Goal: Information Seeking & Learning: Learn about a topic

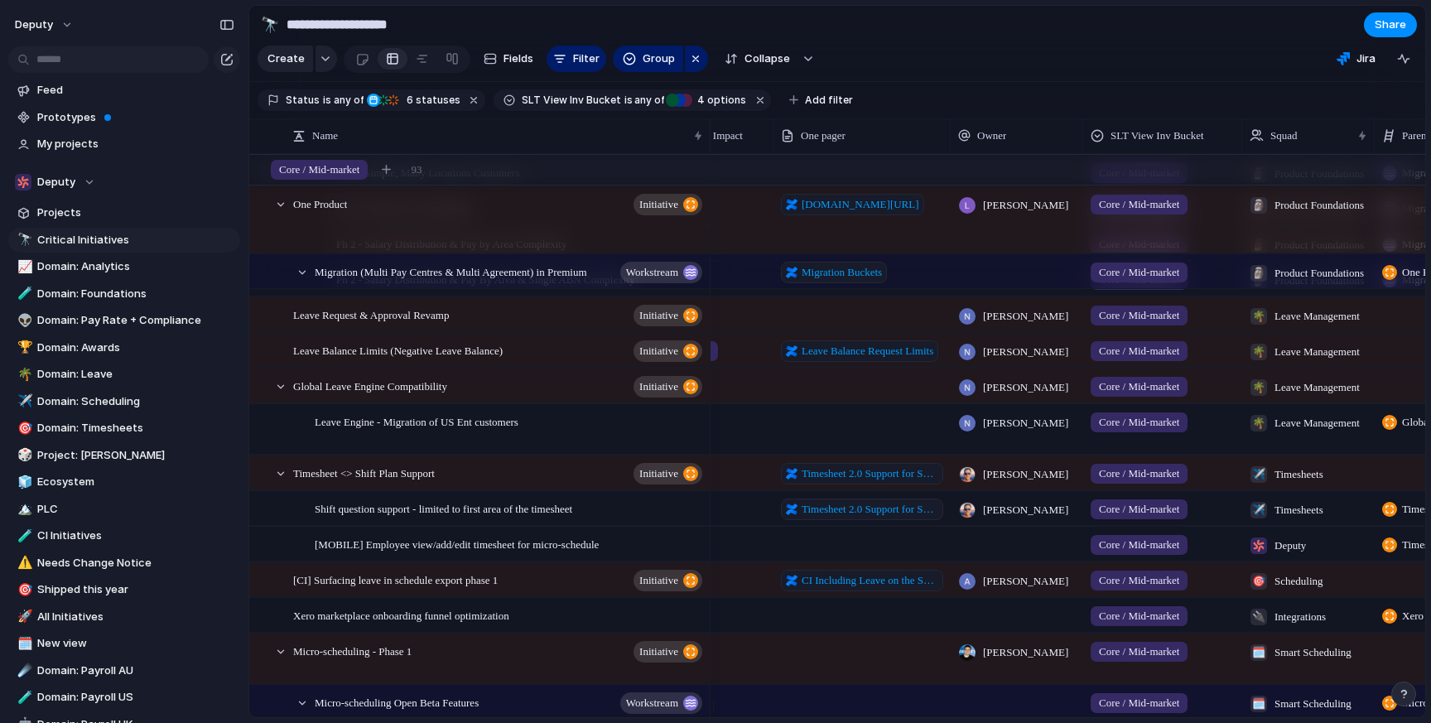
click at [838, 359] on span "Leave Balance Request Limits" at bounding box center [868, 351] width 132 height 17
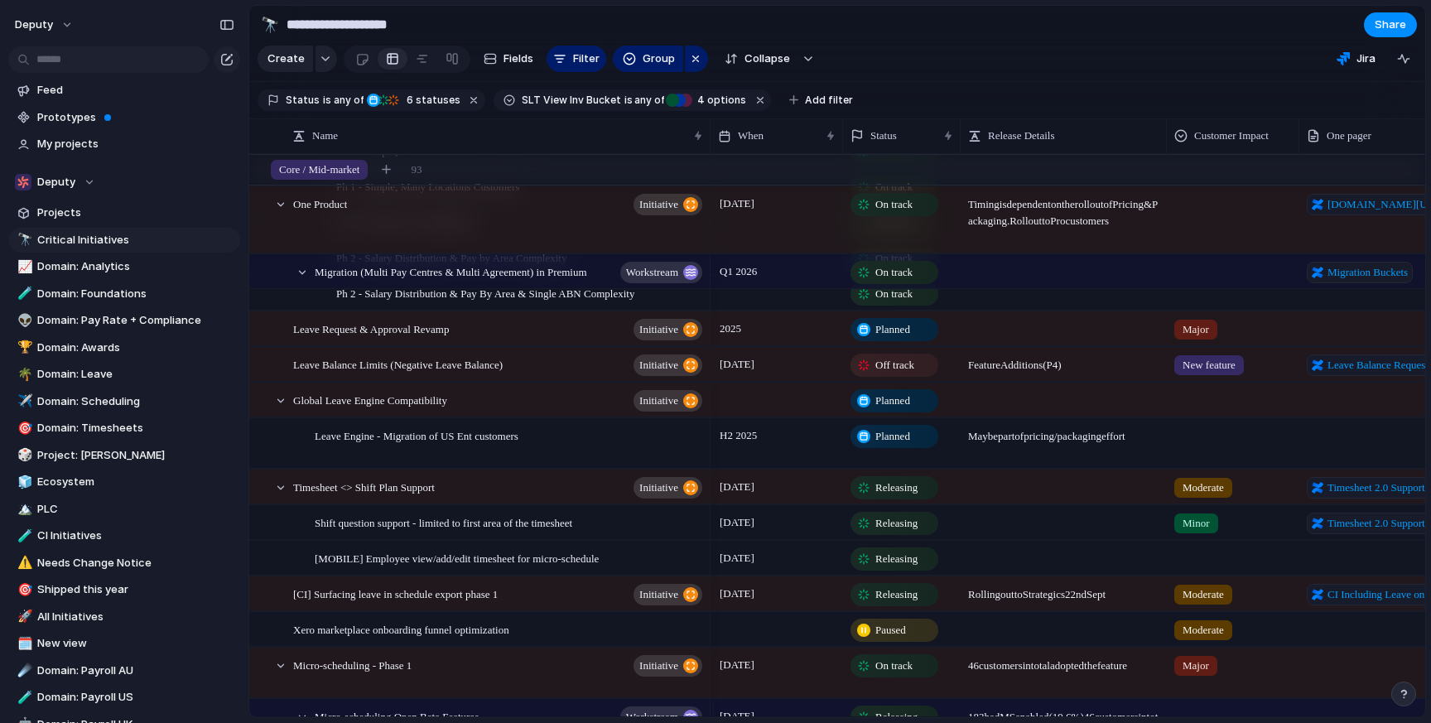
click at [909, 24] on section "**********" at bounding box center [837, 24] width 1176 height 37
click at [495, 343] on div "Leave Request & Approval Revamp initiative" at bounding box center [499, 329] width 412 height 34
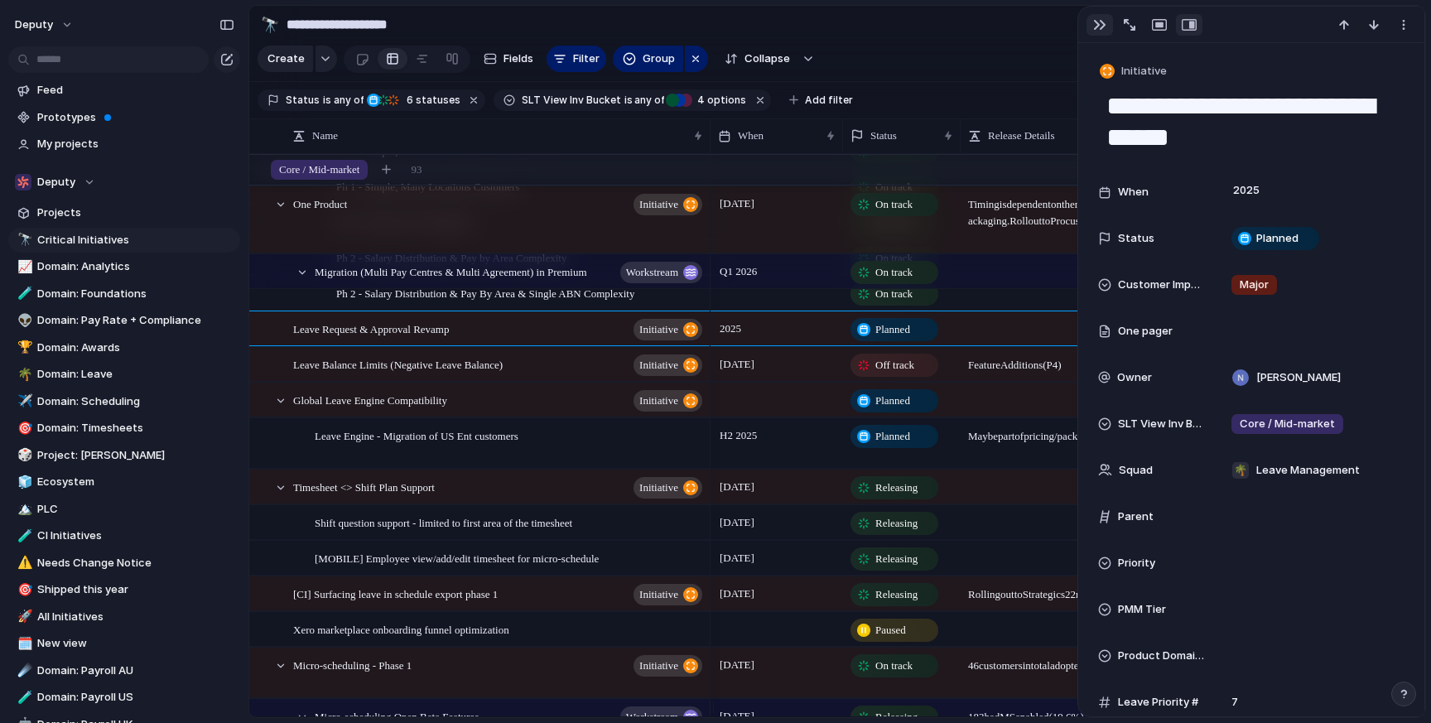
click at [1097, 20] on div "button" at bounding box center [1099, 24] width 13 height 13
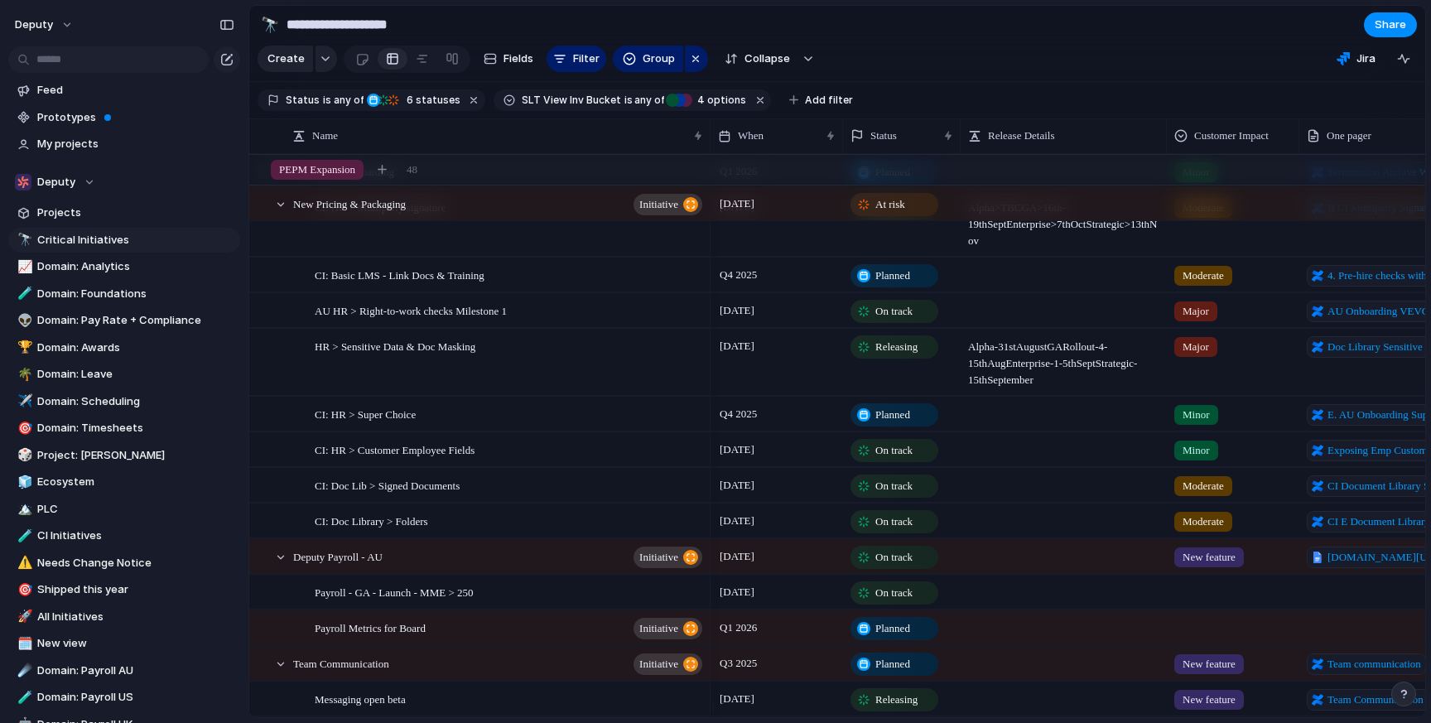
scroll to position [4461, 0]
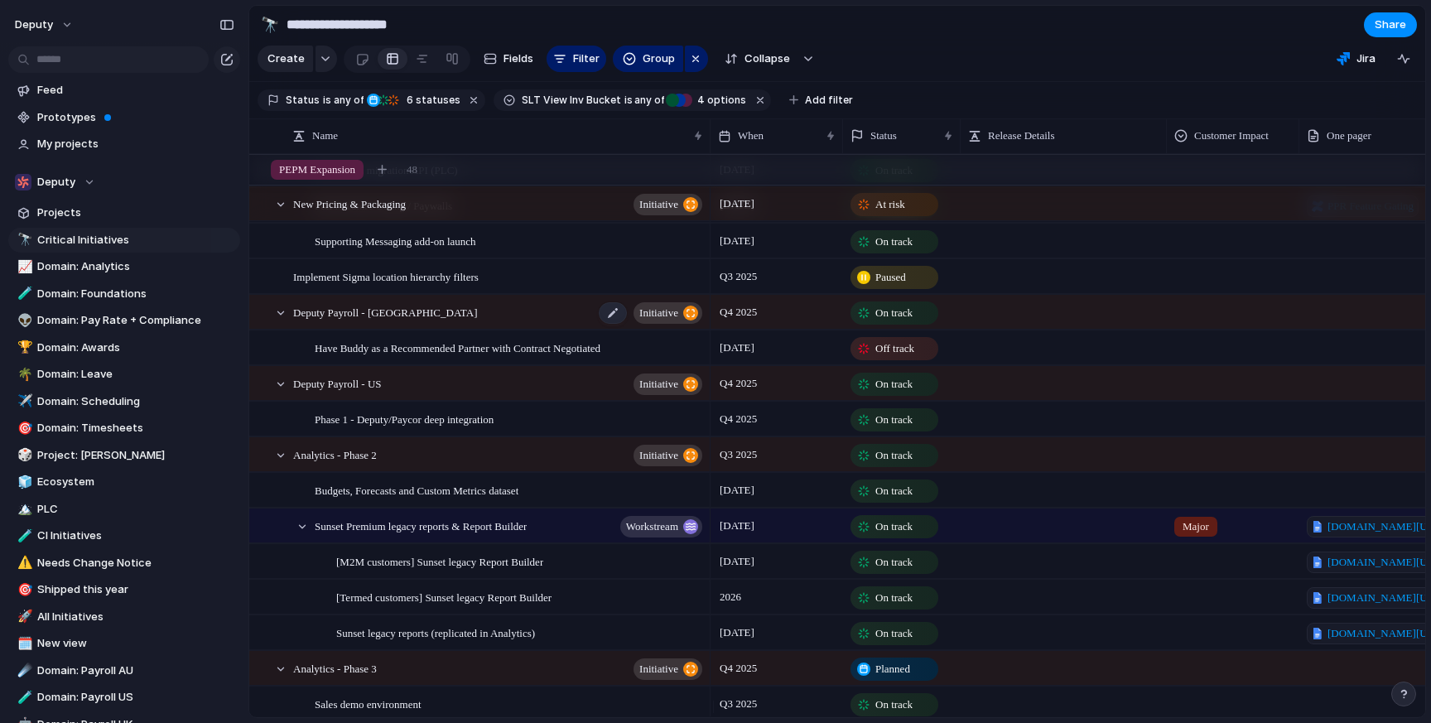
click at [378, 321] on span "Deputy Payroll - [GEOGRAPHIC_DATA]" at bounding box center [385, 311] width 184 height 19
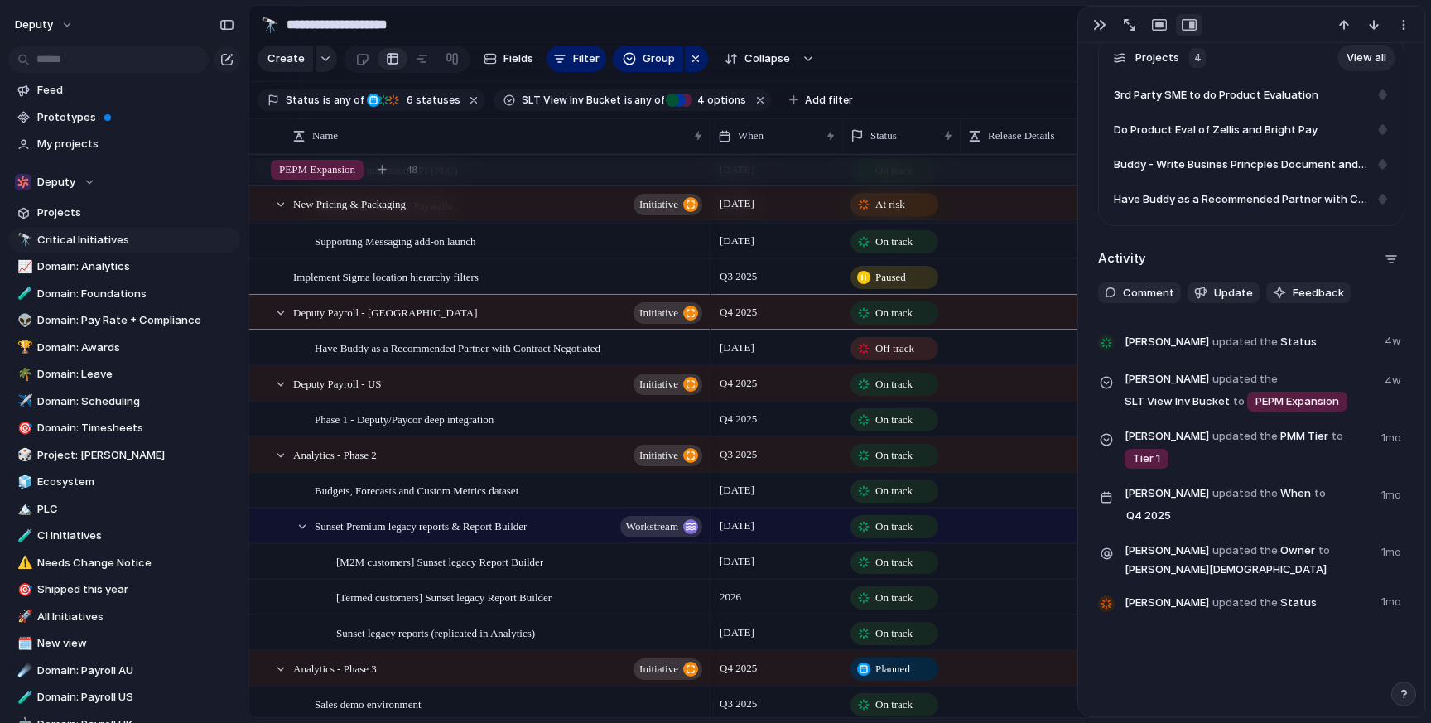
scroll to position [940, 0]
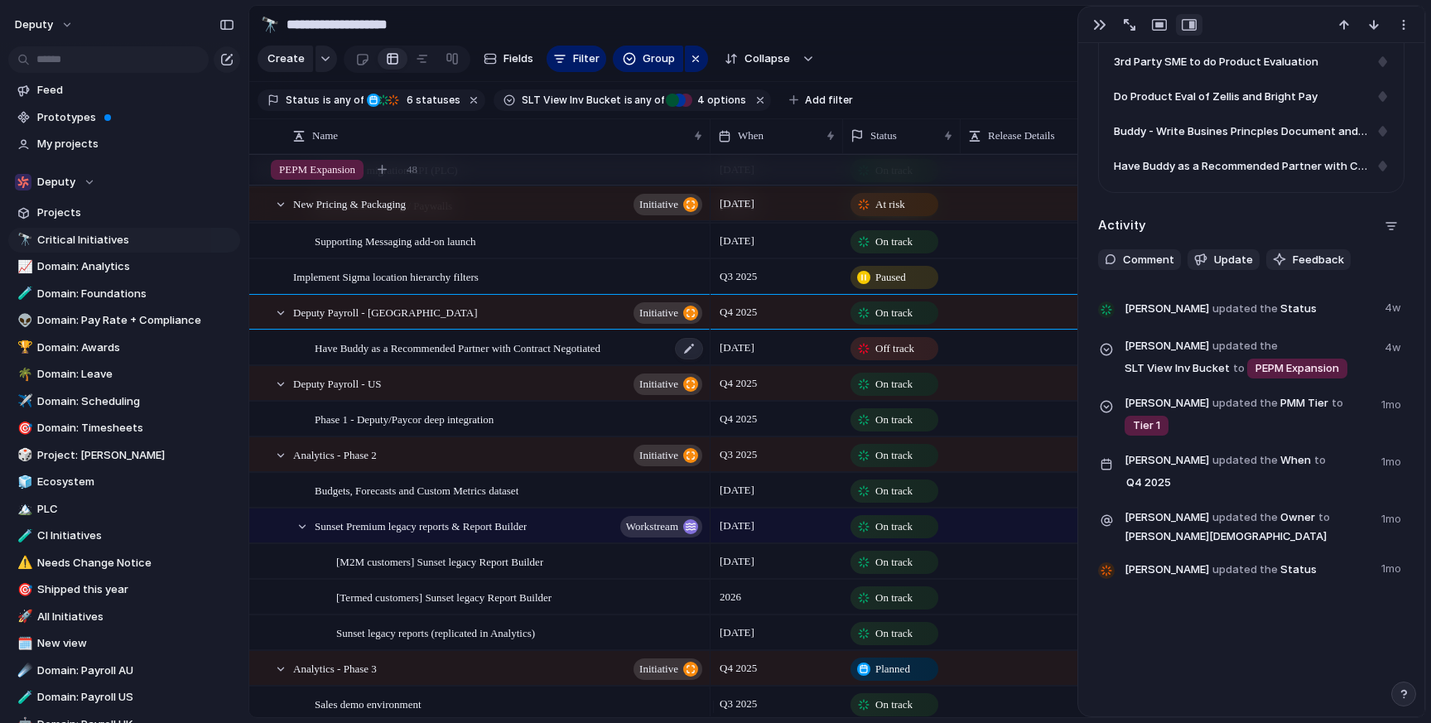
click at [350, 357] on span "Have Buddy as a Recommended Partner with Contract Negotiated" at bounding box center [458, 347] width 286 height 19
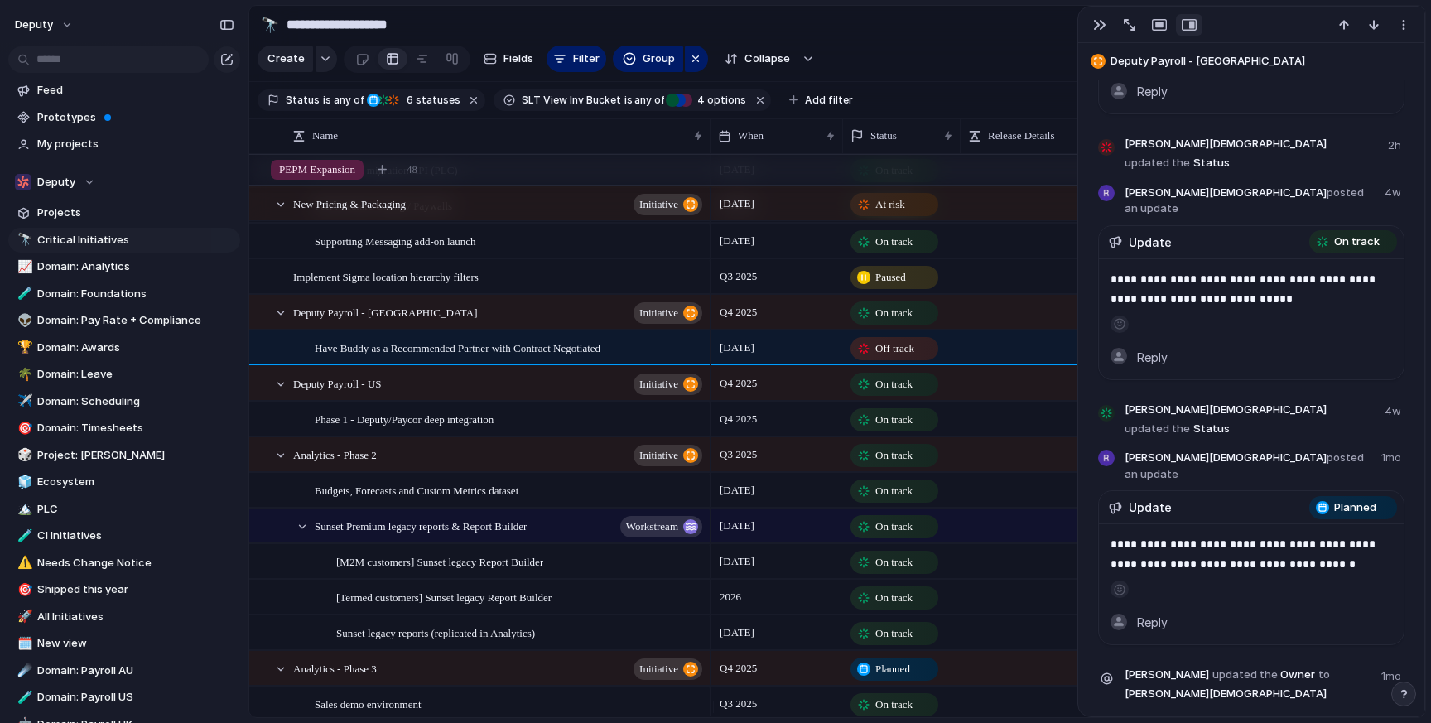
scroll to position [1404, 0]
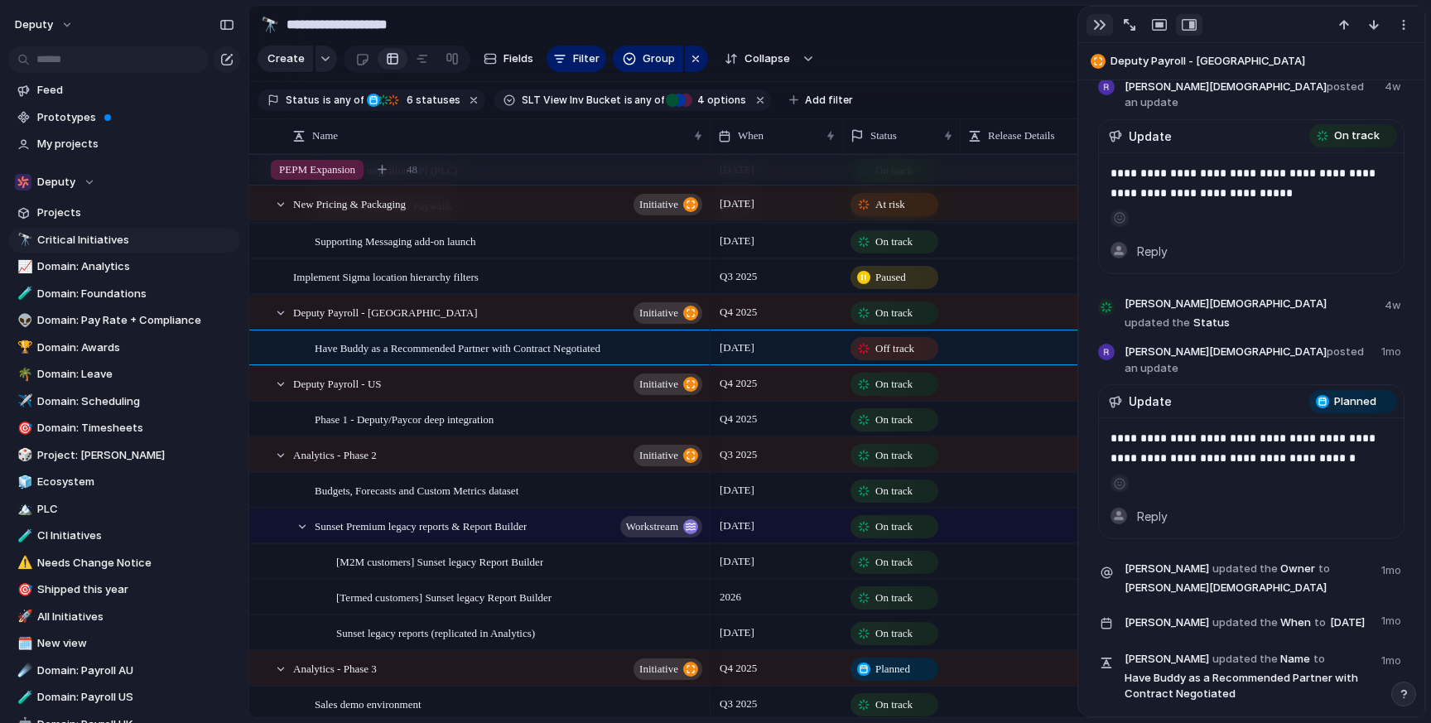
click at [1088, 20] on button "button" at bounding box center [1099, 25] width 26 height 22
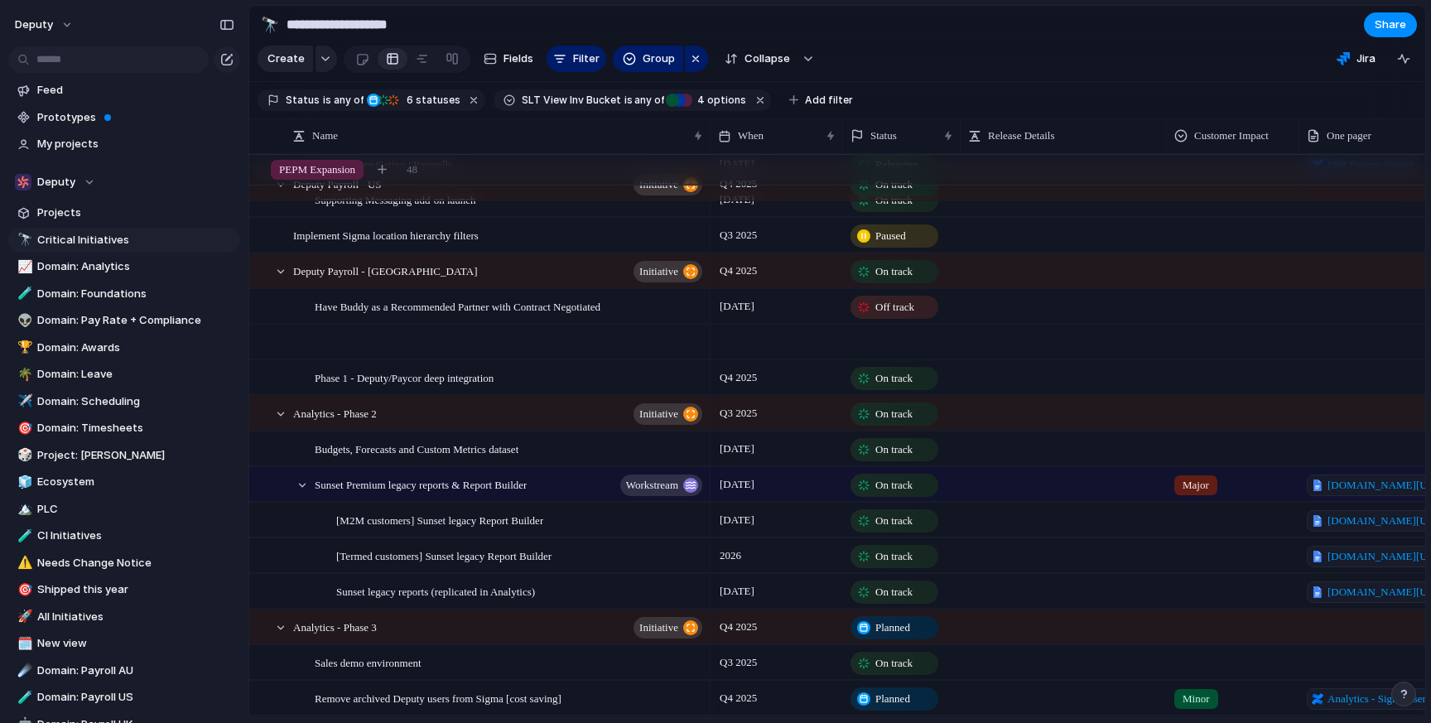
scroll to position [4718, 0]
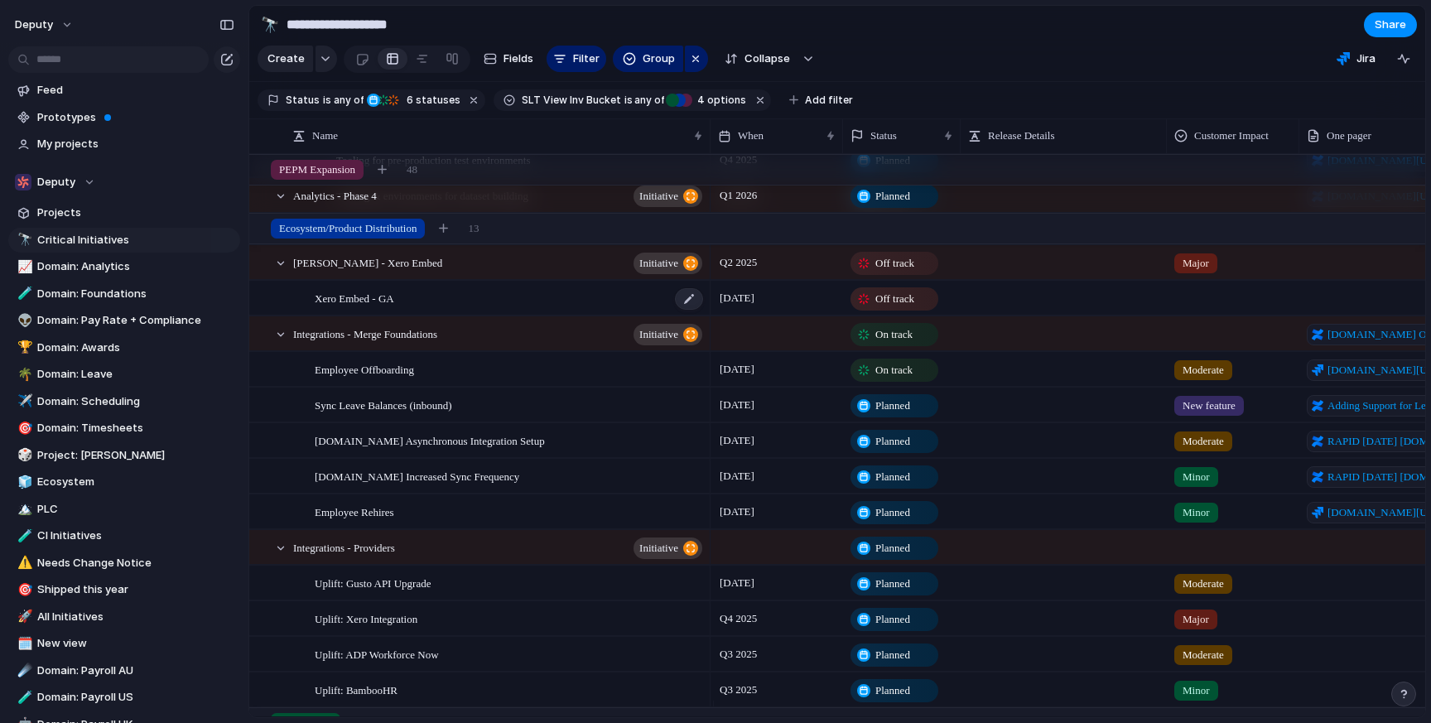
click at [422, 315] on div "Xero Embed - GA" at bounding box center [510, 299] width 390 height 34
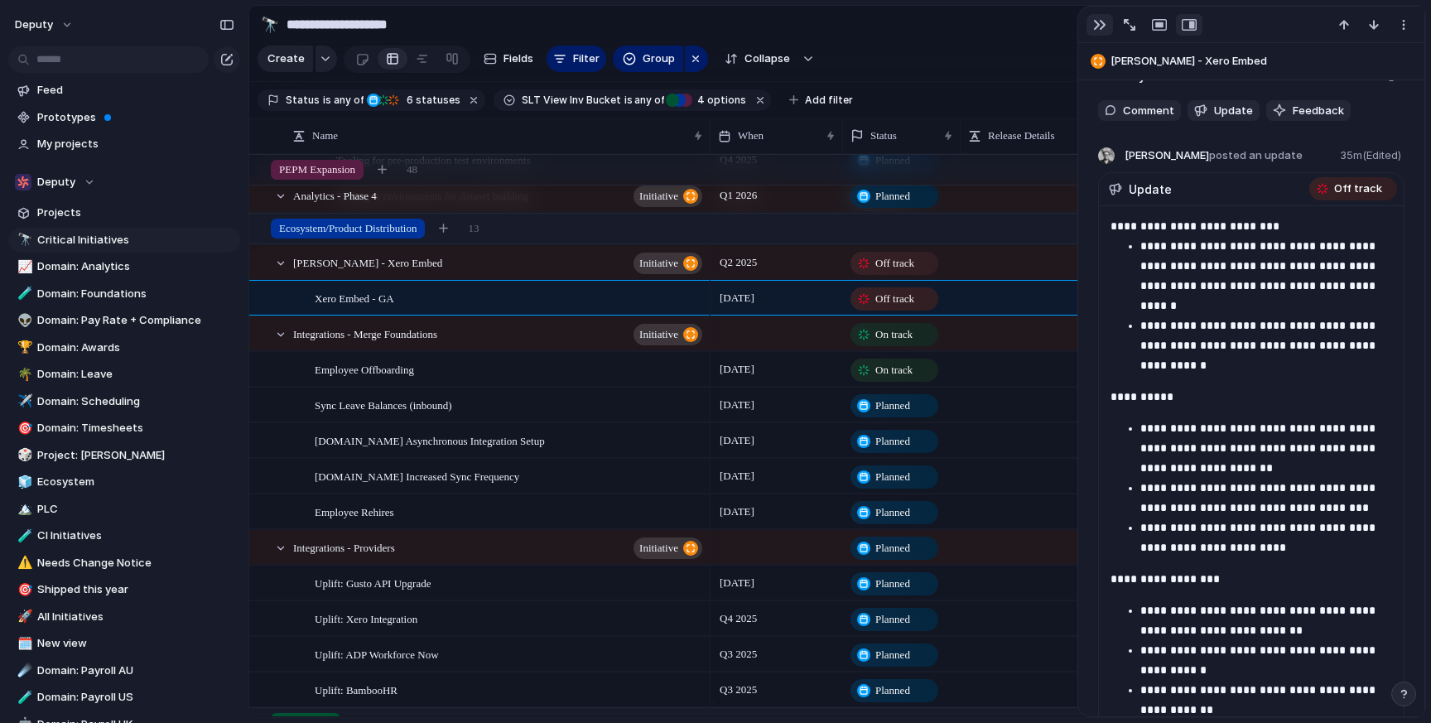
click at [1091, 22] on button "button" at bounding box center [1099, 25] width 26 height 22
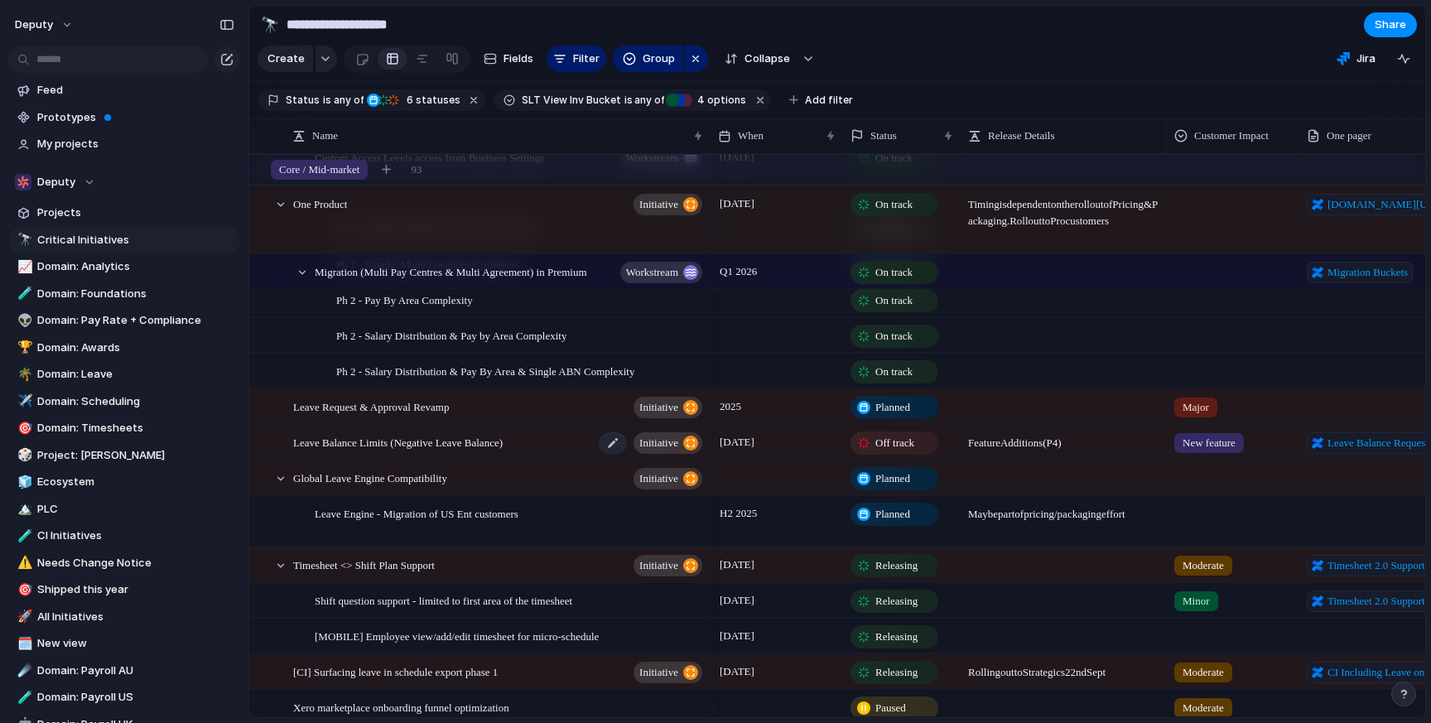
click at [439, 451] on span "Leave Balance Limits (Negative Leave Balance)" at bounding box center [397, 441] width 209 height 19
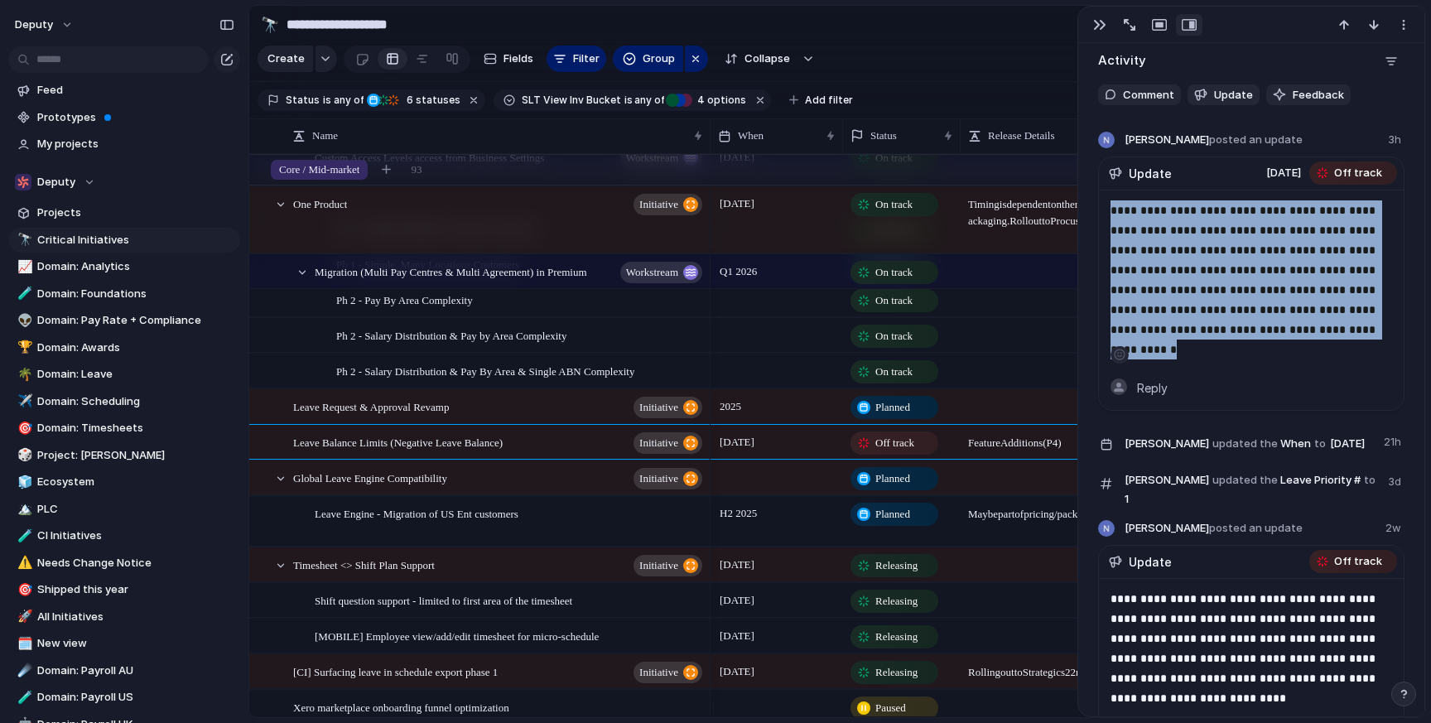
drag, startPoint x: 1113, startPoint y: 208, endPoint x: 1354, endPoint y: 325, distance: 267.7
click at [1354, 325] on p "**********" at bounding box center [1244, 269] width 268 height 139
click at [1234, 335] on p "**********" at bounding box center [1244, 269] width 268 height 139
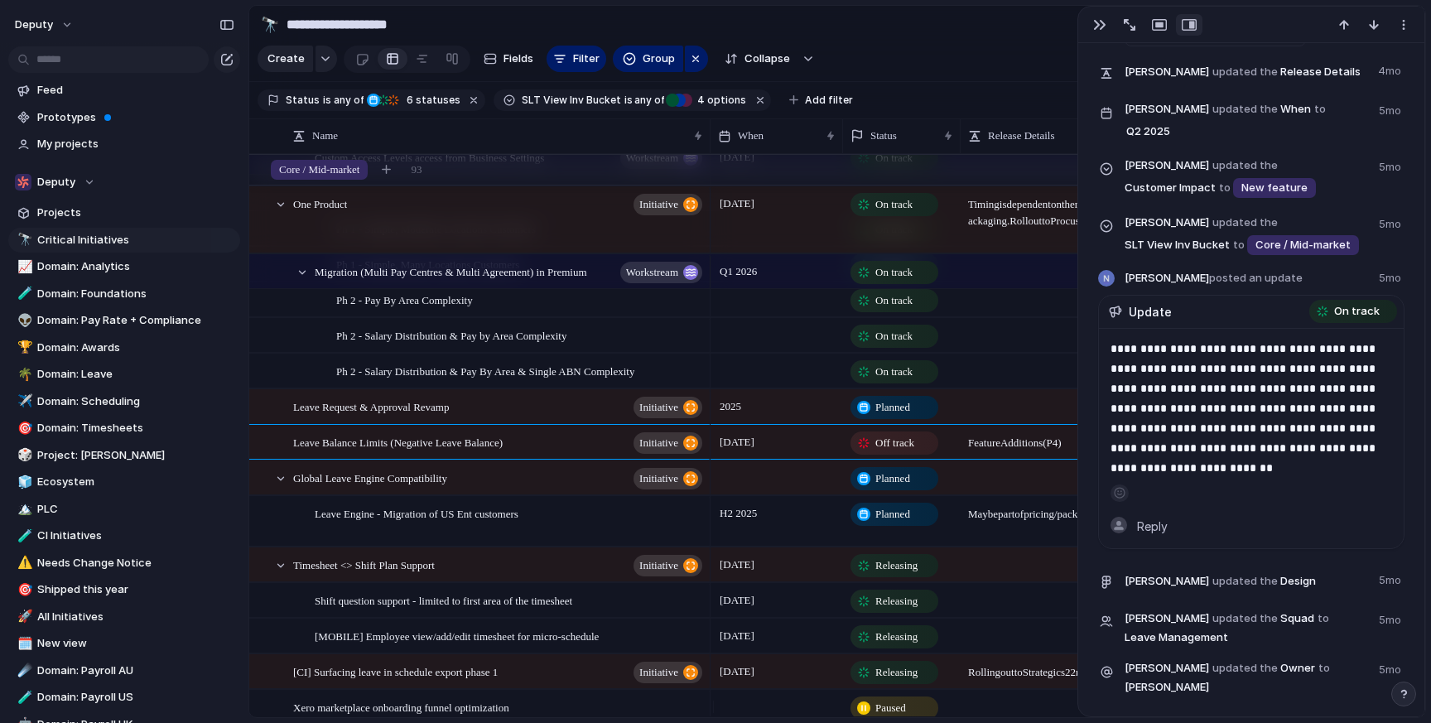
scroll to position [4687, 0]
